Goal: Transaction & Acquisition: Book appointment/travel/reservation

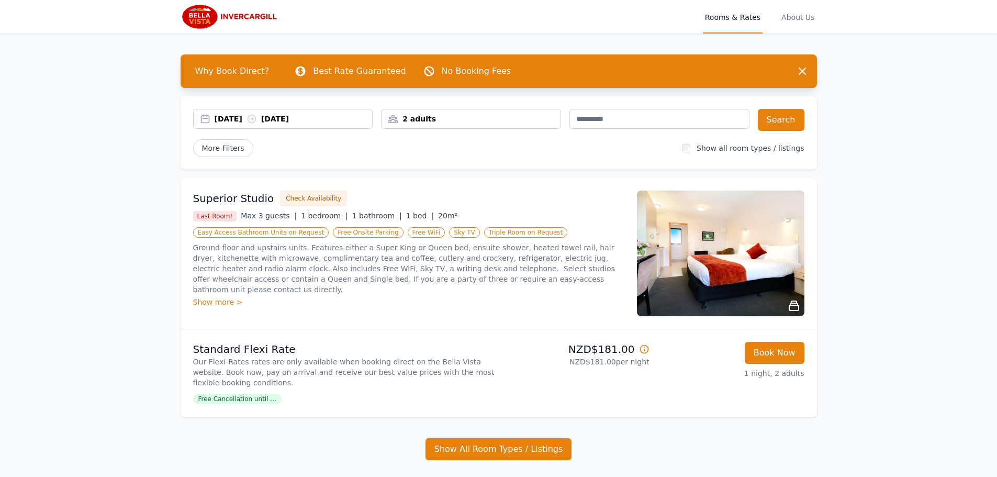
click at [336, 118] on div "[DATE] [DATE]" at bounding box center [294, 119] width 158 height 10
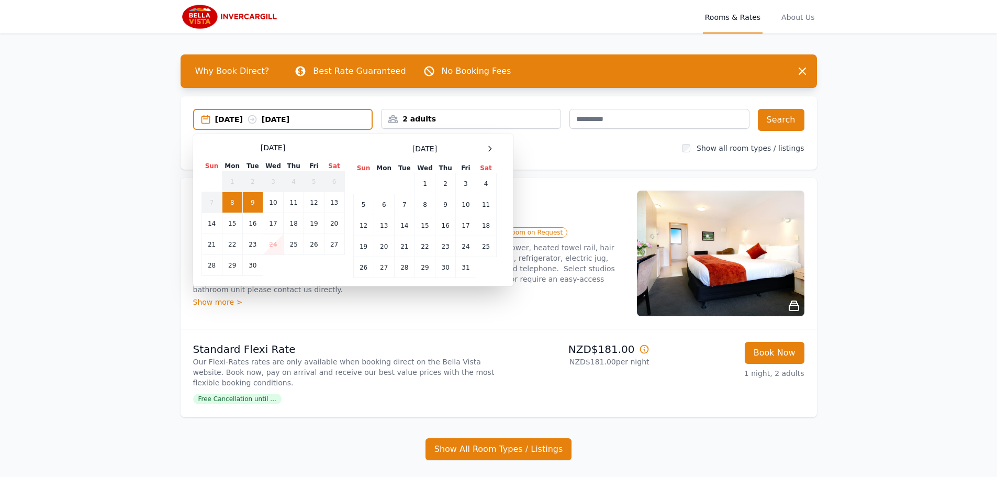
click at [256, 208] on td "9" at bounding box center [252, 202] width 20 height 21
click at [277, 196] on td "10" at bounding box center [273, 202] width 20 height 21
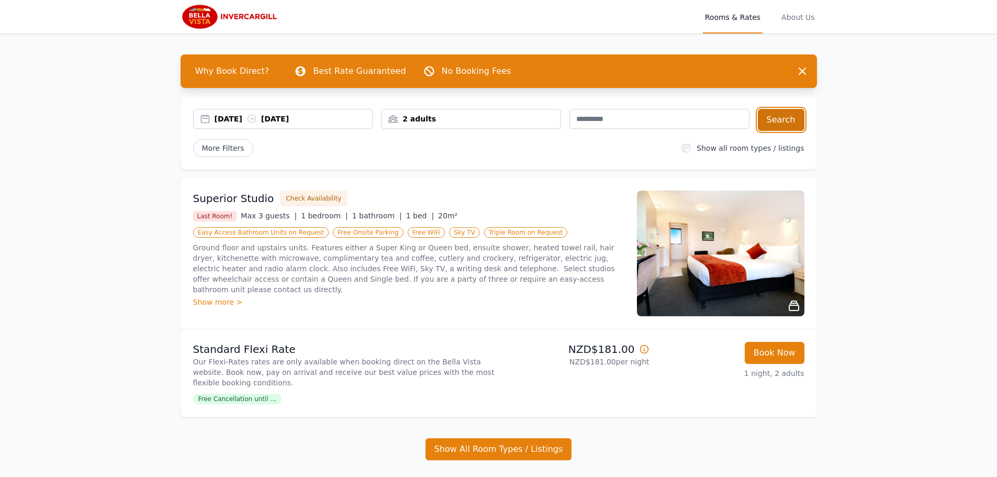
click at [784, 118] on button "Search" at bounding box center [781, 120] width 47 height 22
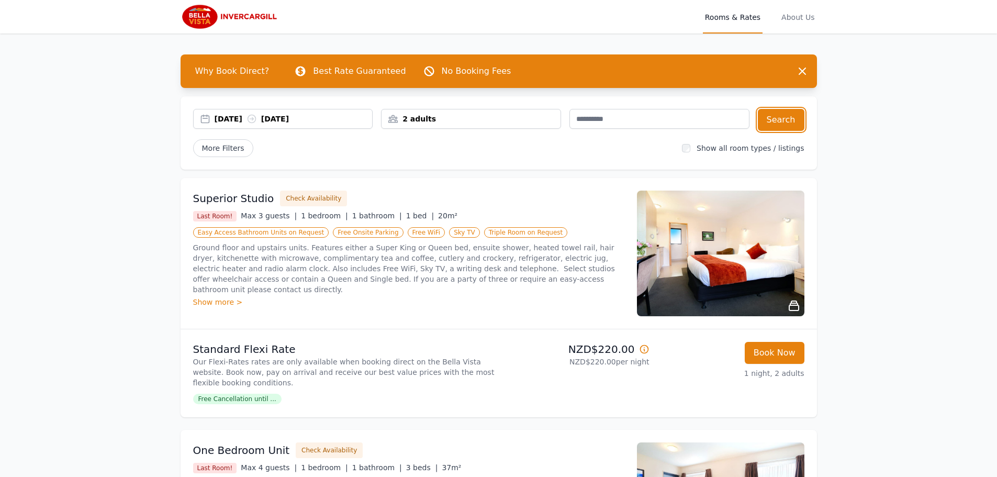
click at [302, 115] on div "[DATE] [DATE]" at bounding box center [294, 119] width 158 height 10
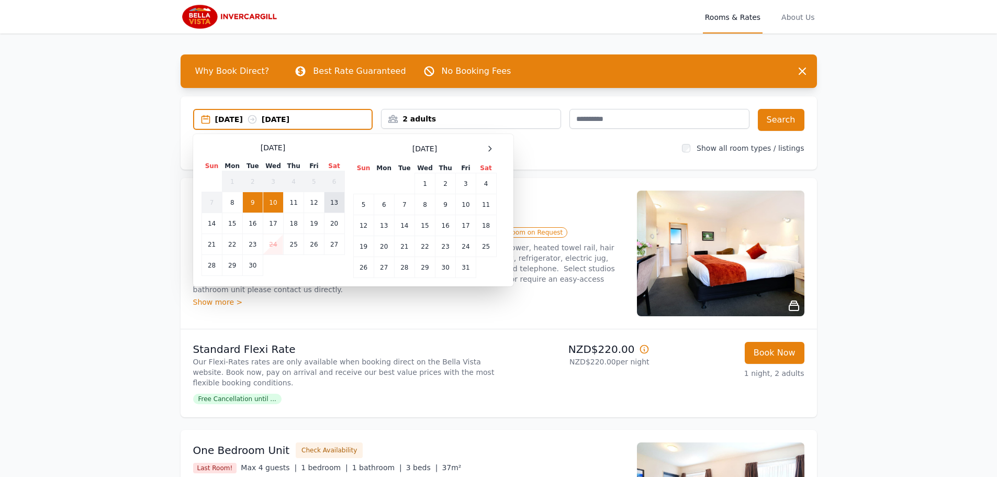
drag, startPoint x: 312, startPoint y: 198, endPoint x: 336, endPoint y: 205, distance: 25.0
click at [312, 198] on td "12" at bounding box center [314, 202] width 20 height 21
click at [336, 204] on td "13" at bounding box center [334, 202] width 20 height 21
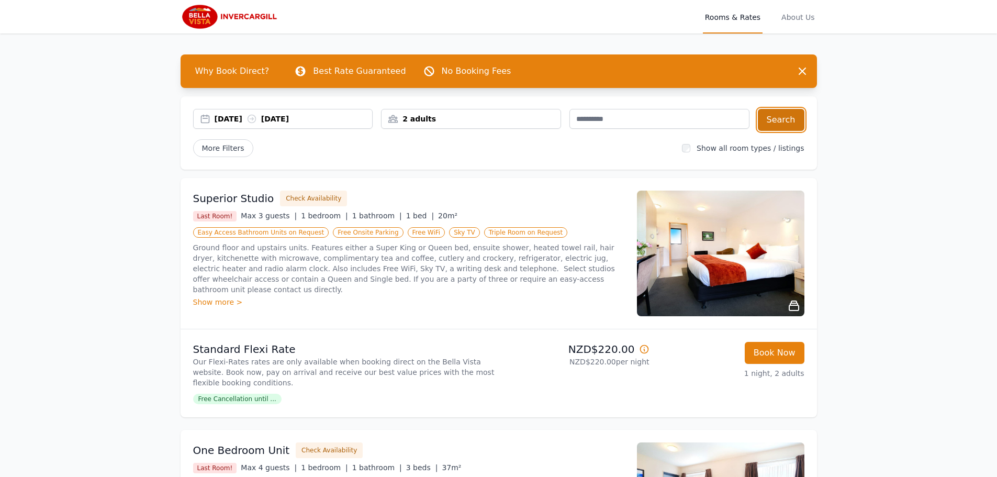
click at [786, 123] on button "Search" at bounding box center [781, 120] width 47 height 22
